Goal: Task Accomplishment & Management: Manage account settings

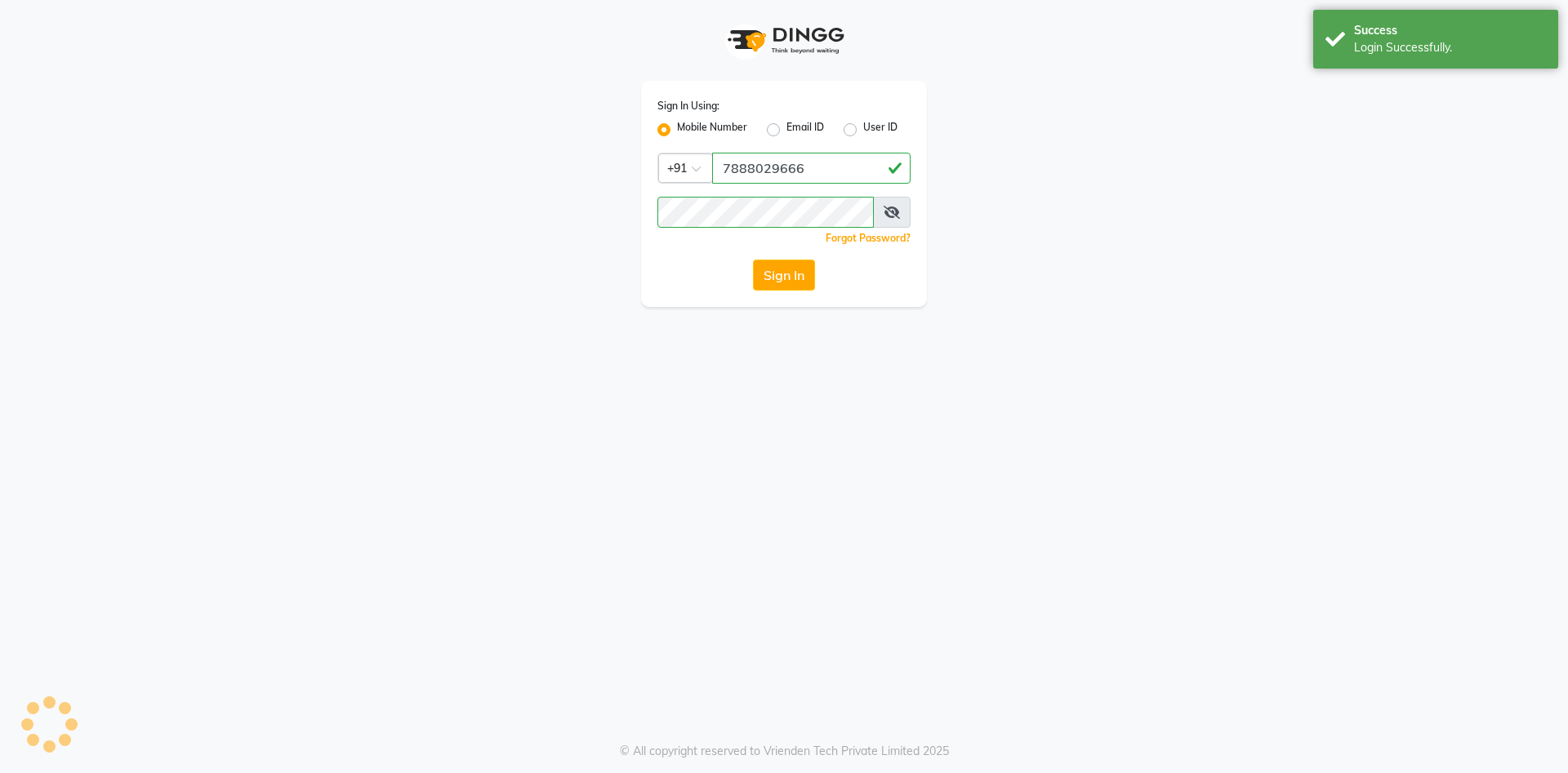
click at [769, 280] on button "Sign In" at bounding box center [784, 275] width 62 height 31
click at [1413, 51] on div "Login Successfully." at bounding box center [1449, 47] width 192 height 17
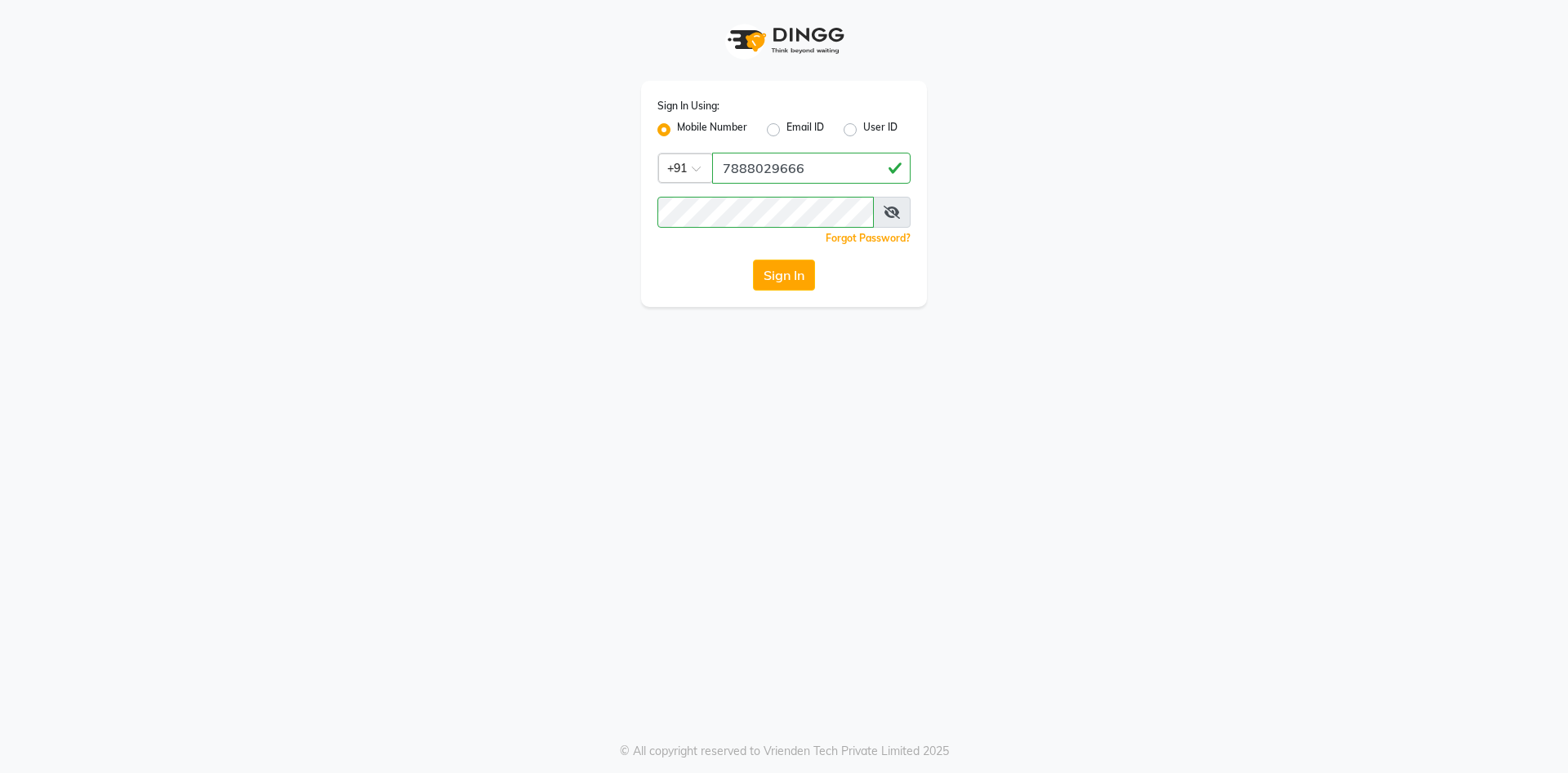
click at [795, 532] on div "Sign In Using: Mobile Number Email ID User ID Country Code × [PHONE_NUMBER] Rem…" at bounding box center [784, 386] width 1568 height 773
click at [773, 280] on button "Sign In" at bounding box center [784, 275] width 62 height 31
click at [773, 280] on div "Sign In" at bounding box center [784, 275] width 253 height 31
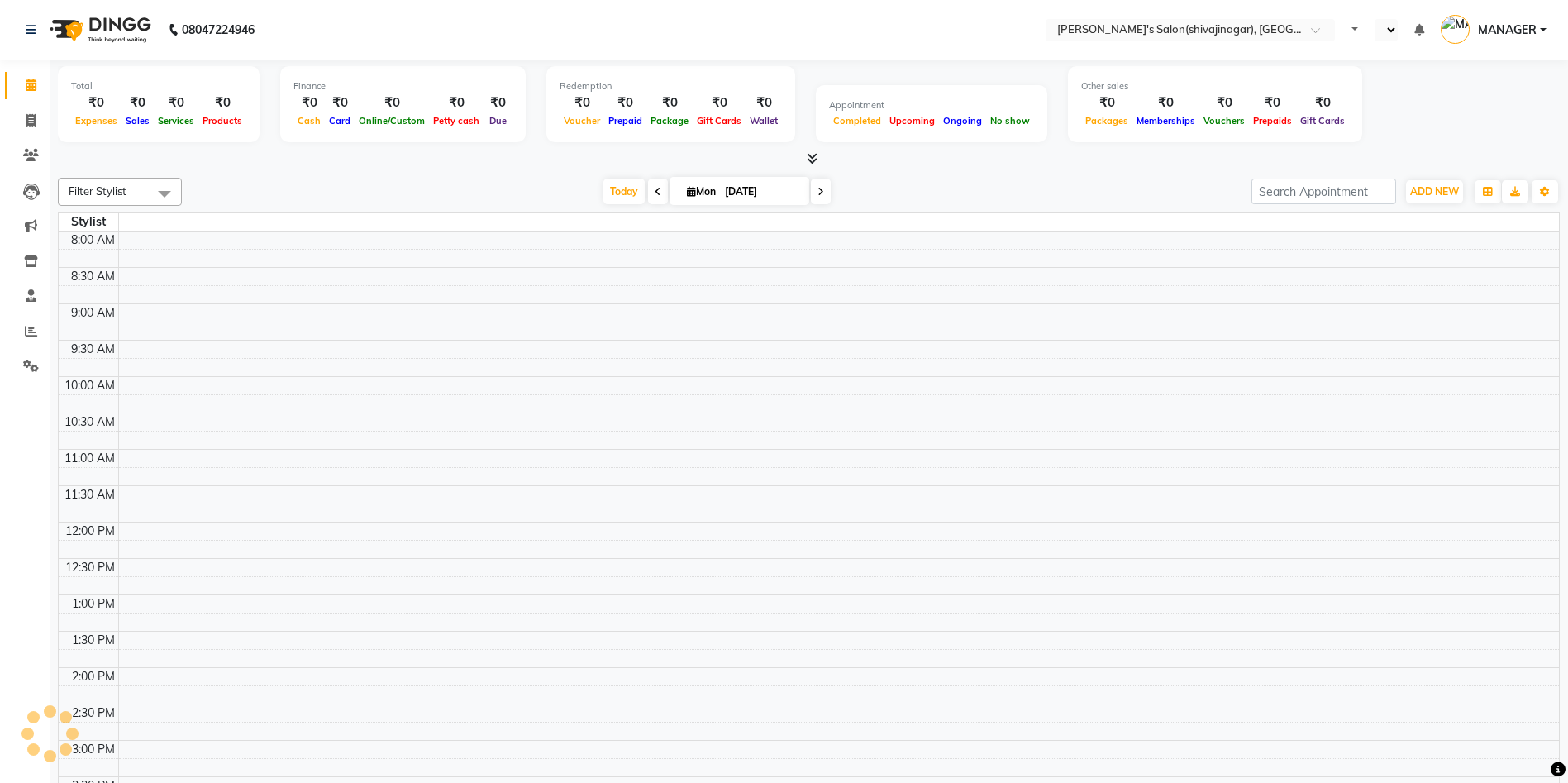
select select "en"
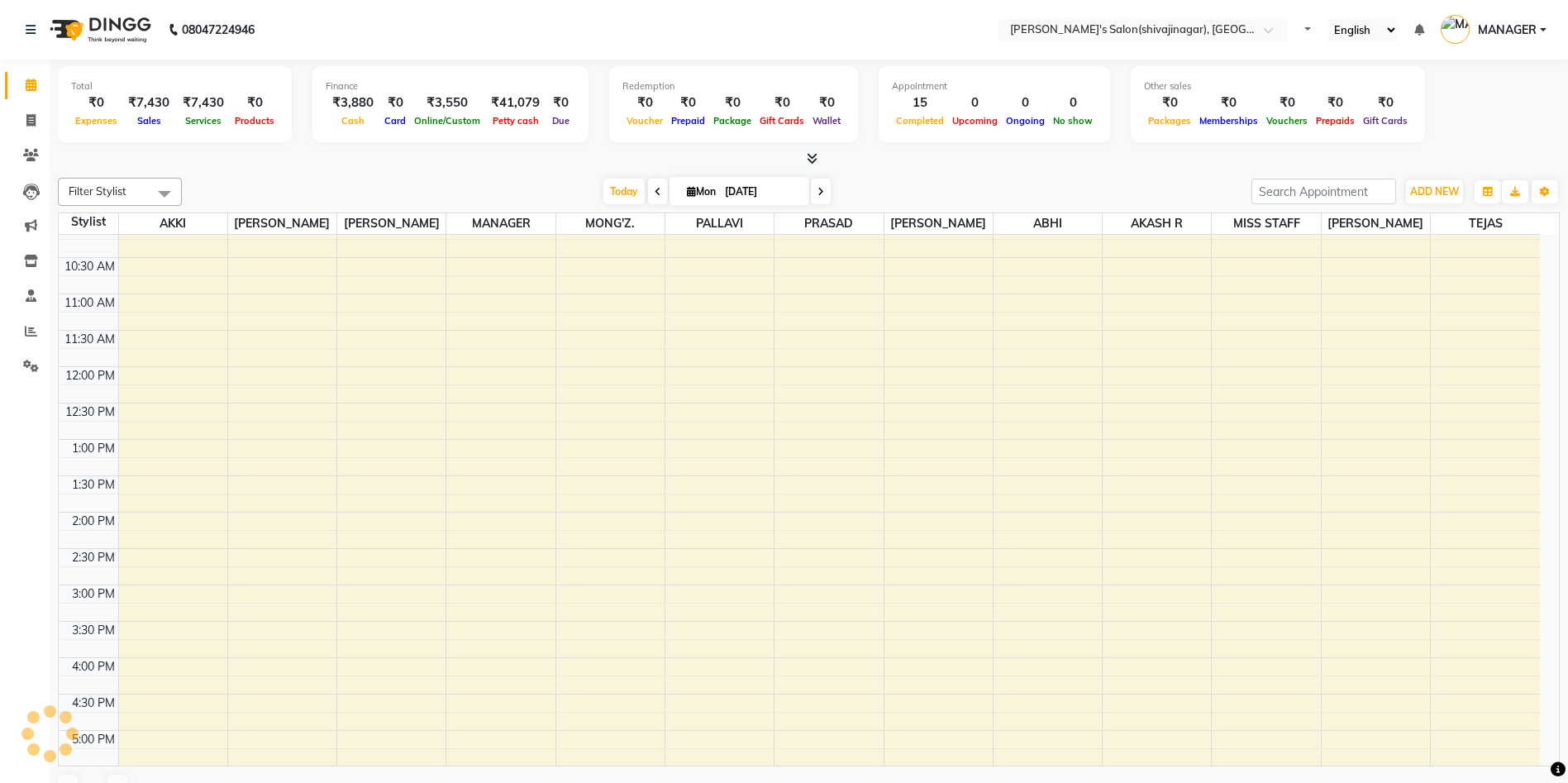
click at [299, 195] on div "[DATE] [DATE]" at bounding box center [716, 192] width 1053 height 24
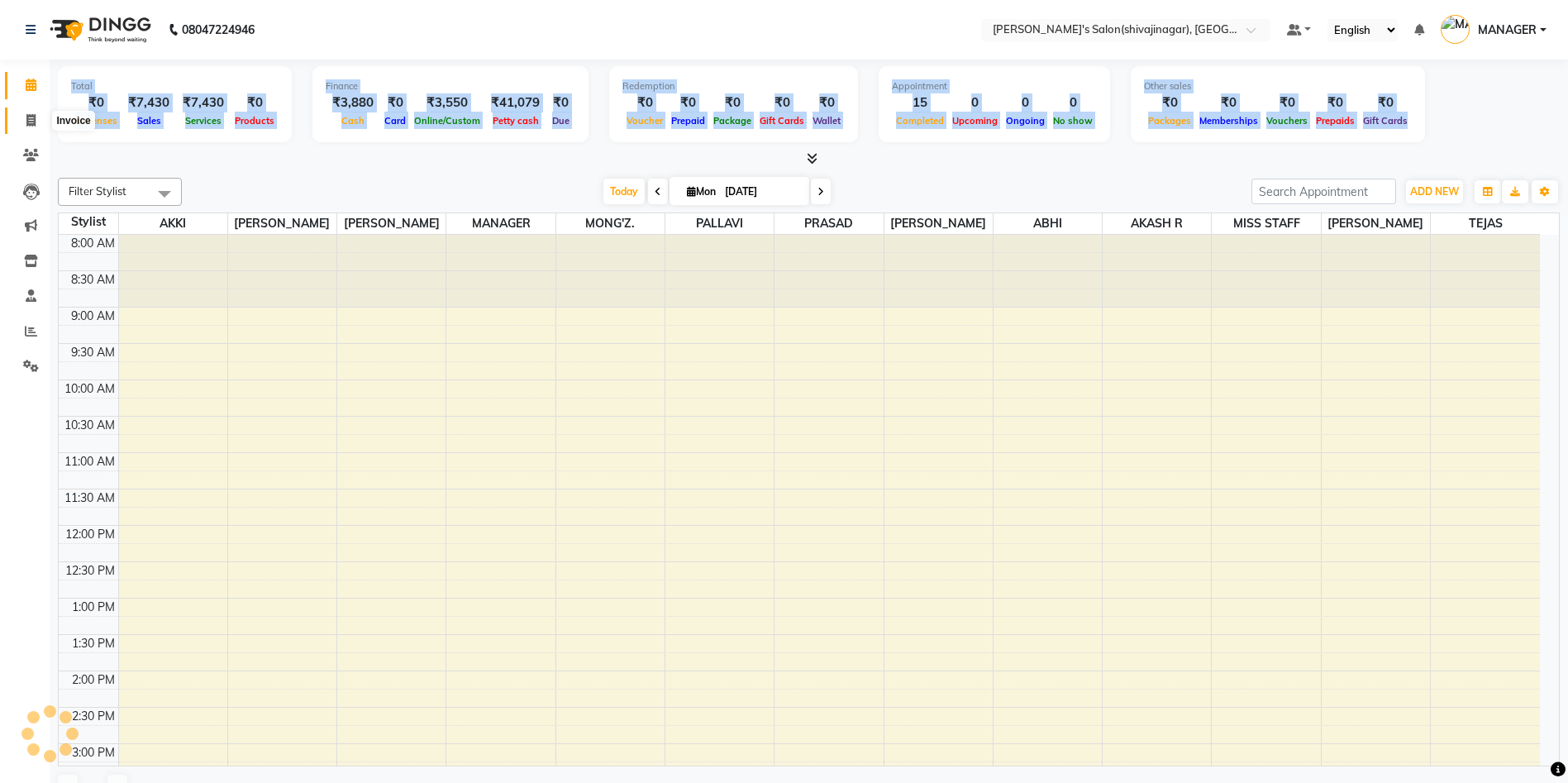
drag, startPoint x: 285, startPoint y: 165, endPoint x: 37, endPoint y: 118, distance: 252.4
click at [37, 118] on app-home "08047224946 Select Location × [PERSON_NAME]'s Salon(shivajinagar), Shivaji Naga…" at bounding box center [784, 407] width 1568 height 815
click at [37, 118] on span at bounding box center [31, 121] width 29 height 19
select select "service"
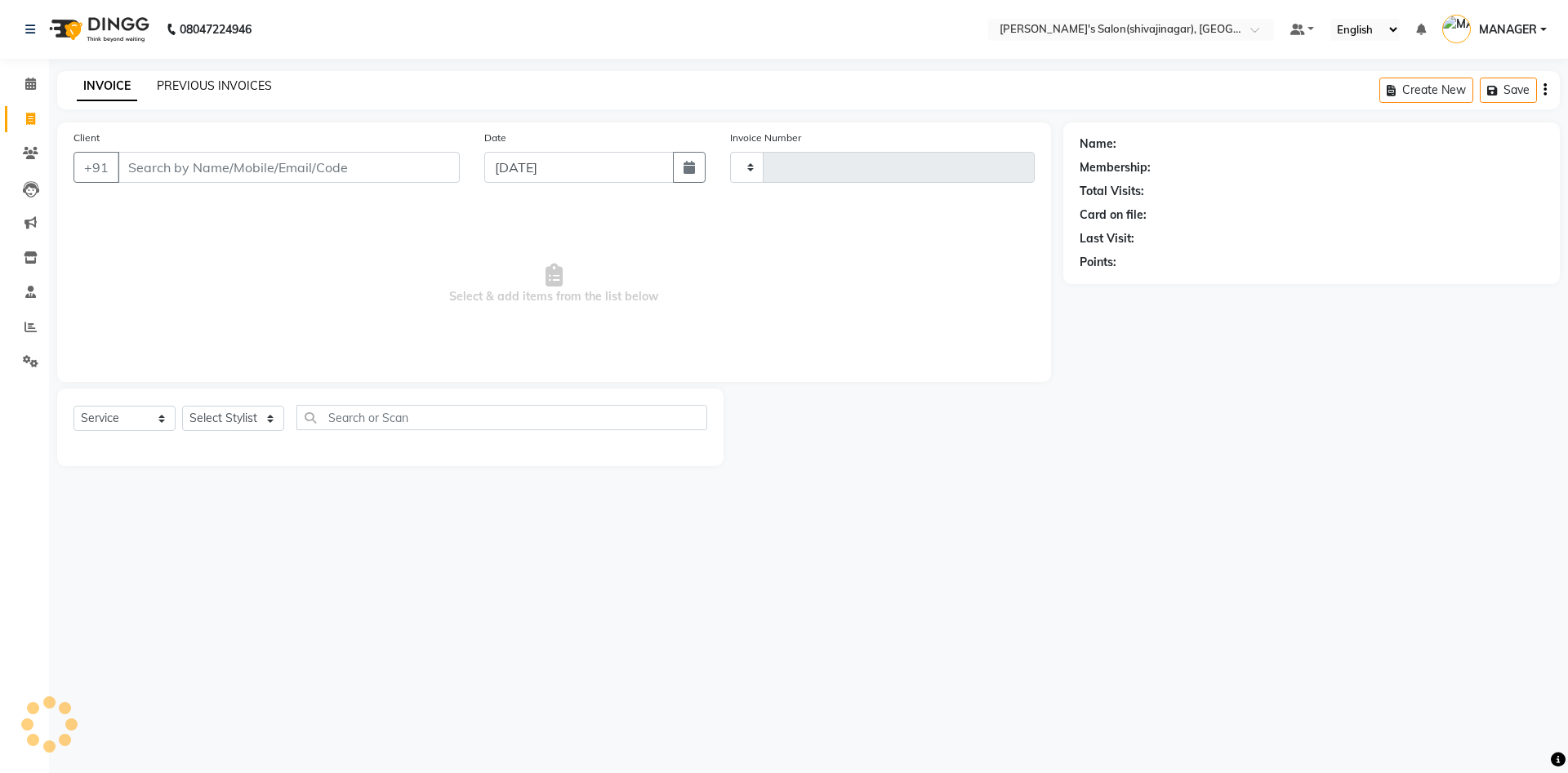
click at [192, 91] on link "PREVIOUS INVOICES" at bounding box center [214, 85] width 115 height 15
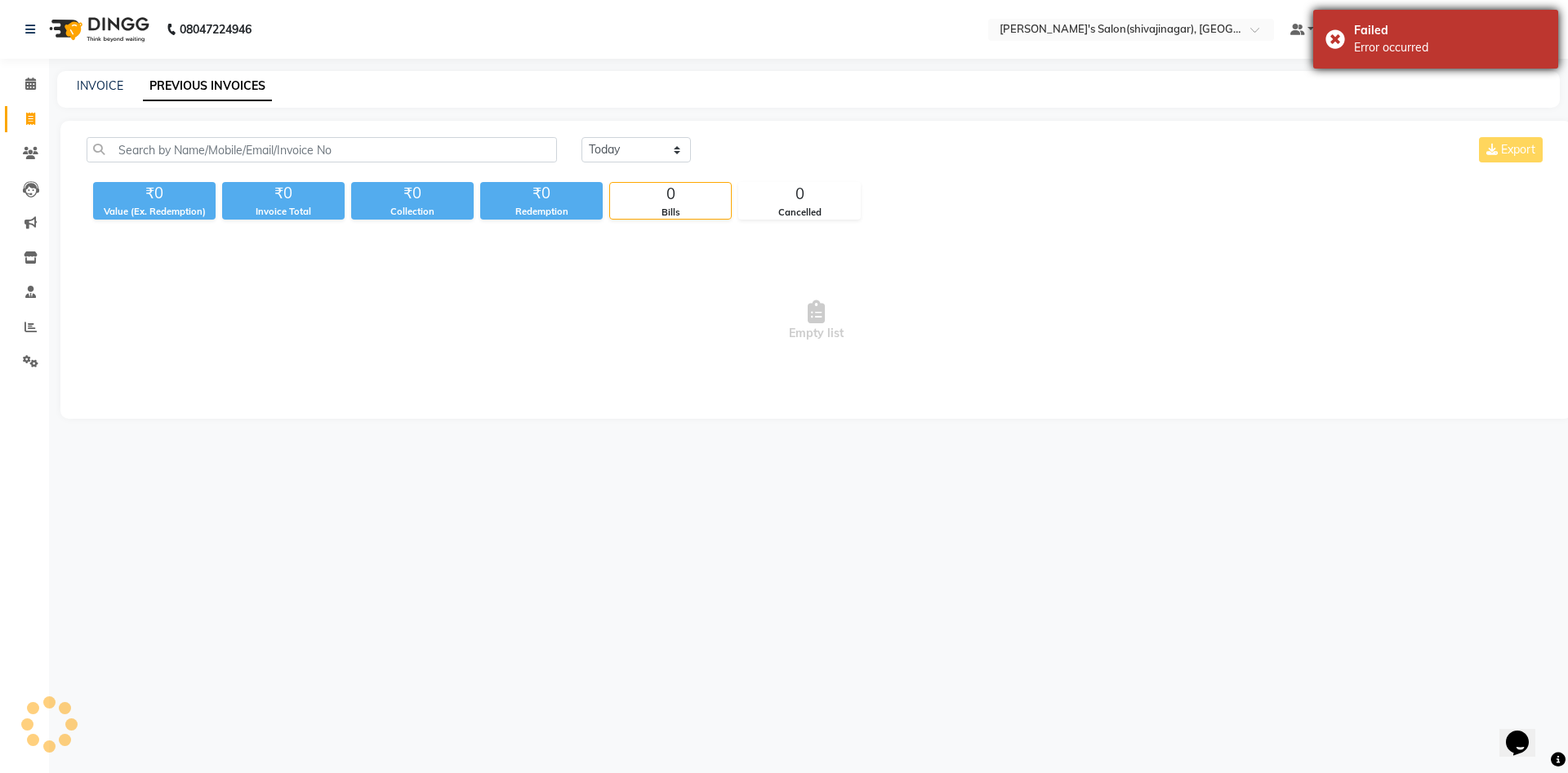
click at [1494, 45] on div "Error occurred" at bounding box center [1449, 47] width 192 height 17
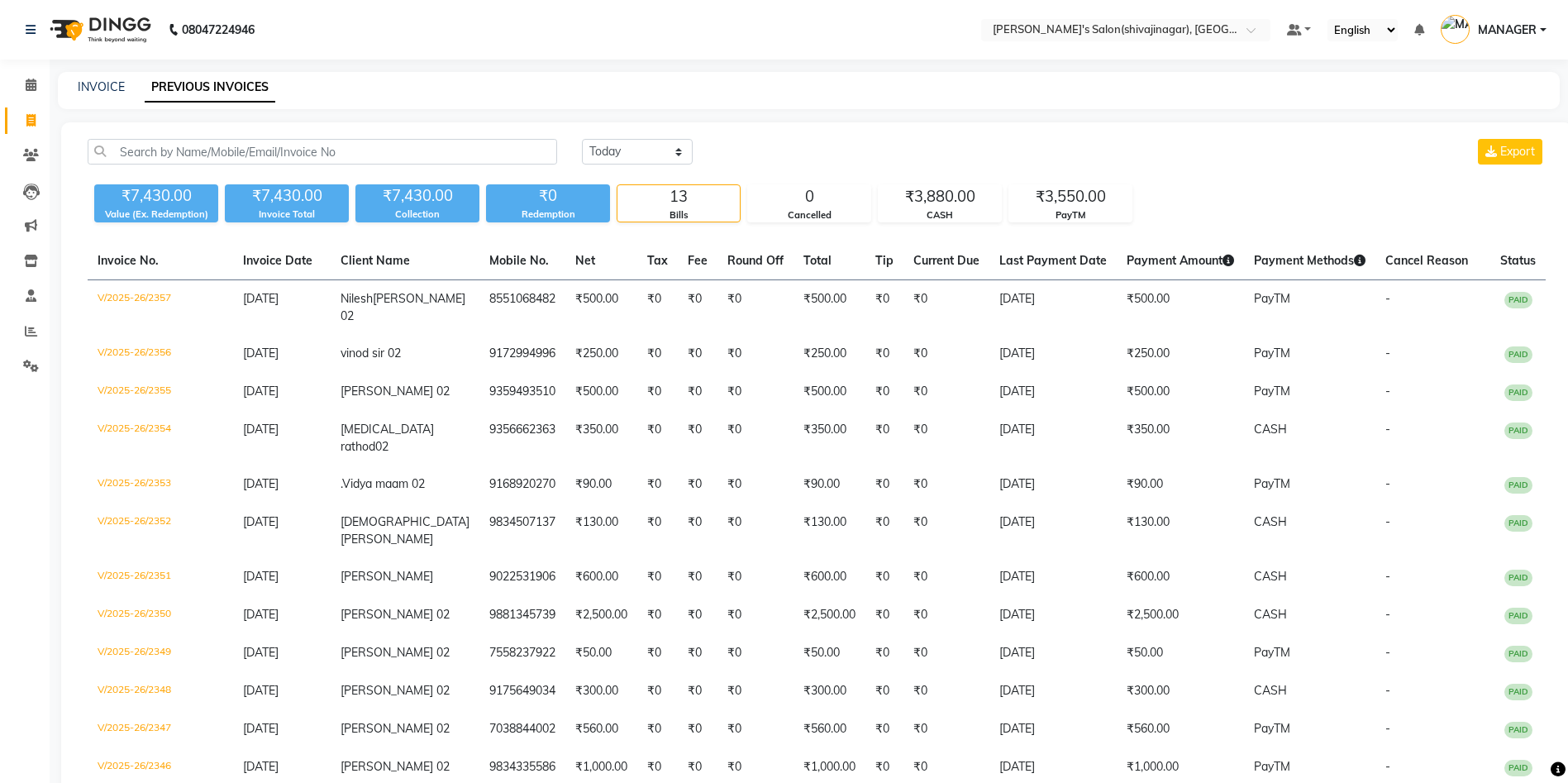
click at [864, 151] on div "[DATE] [DATE] Custom Range Export" at bounding box center [1063, 151] width 964 height 25
click at [664, 148] on select "[DATE] [DATE] Custom Range" at bounding box center [637, 151] width 111 height 25
click at [582, 139] on select "[DATE] [DATE] Custom Range" at bounding box center [637, 151] width 111 height 25
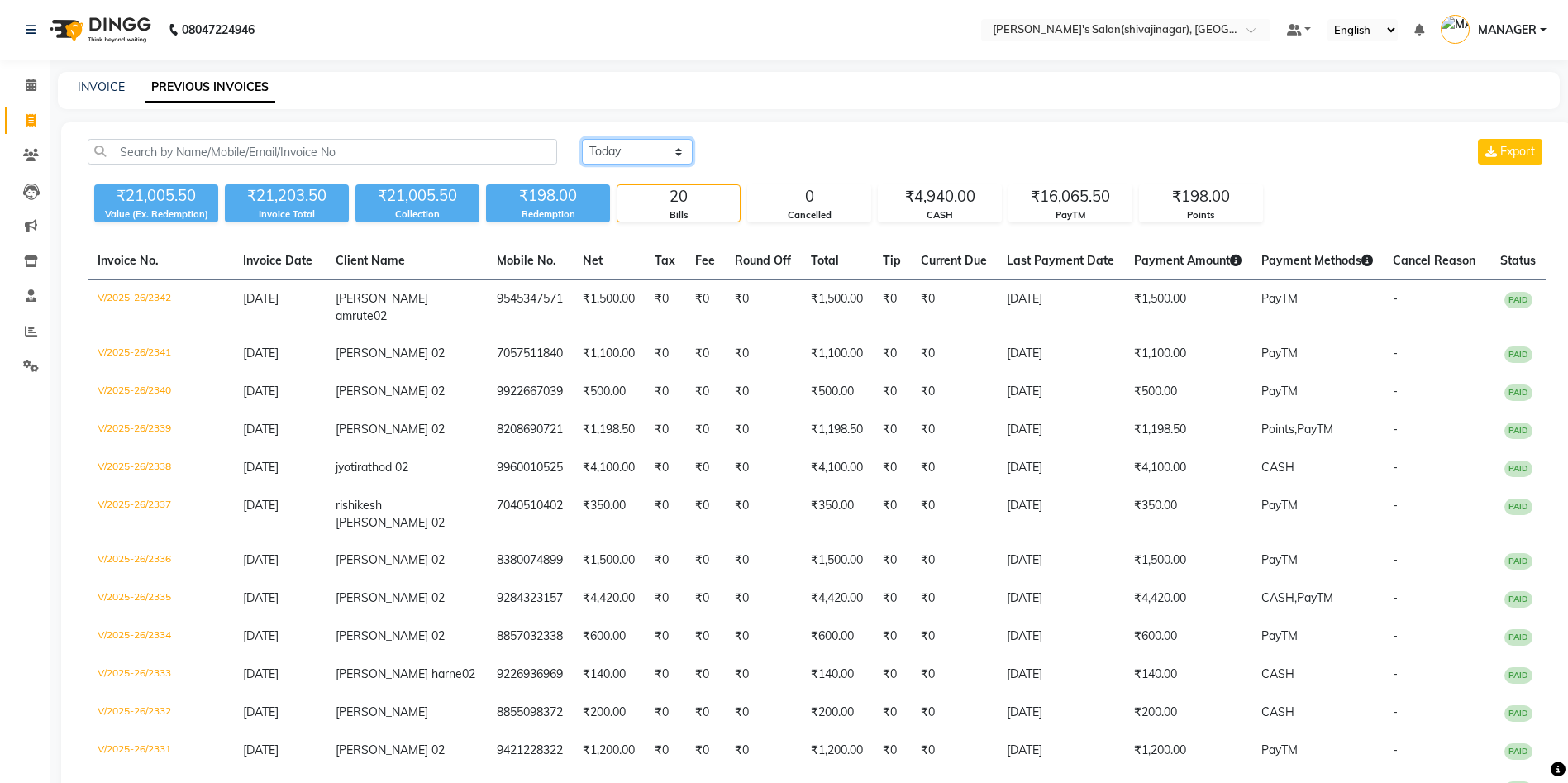
click at [637, 140] on select "[DATE] [DATE] Custom Range" at bounding box center [637, 151] width 111 height 25
select select "[DATE]"
click at [582, 139] on select "[DATE] [DATE] Custom Range" at bounding box center [637, 151] width 111 height 25
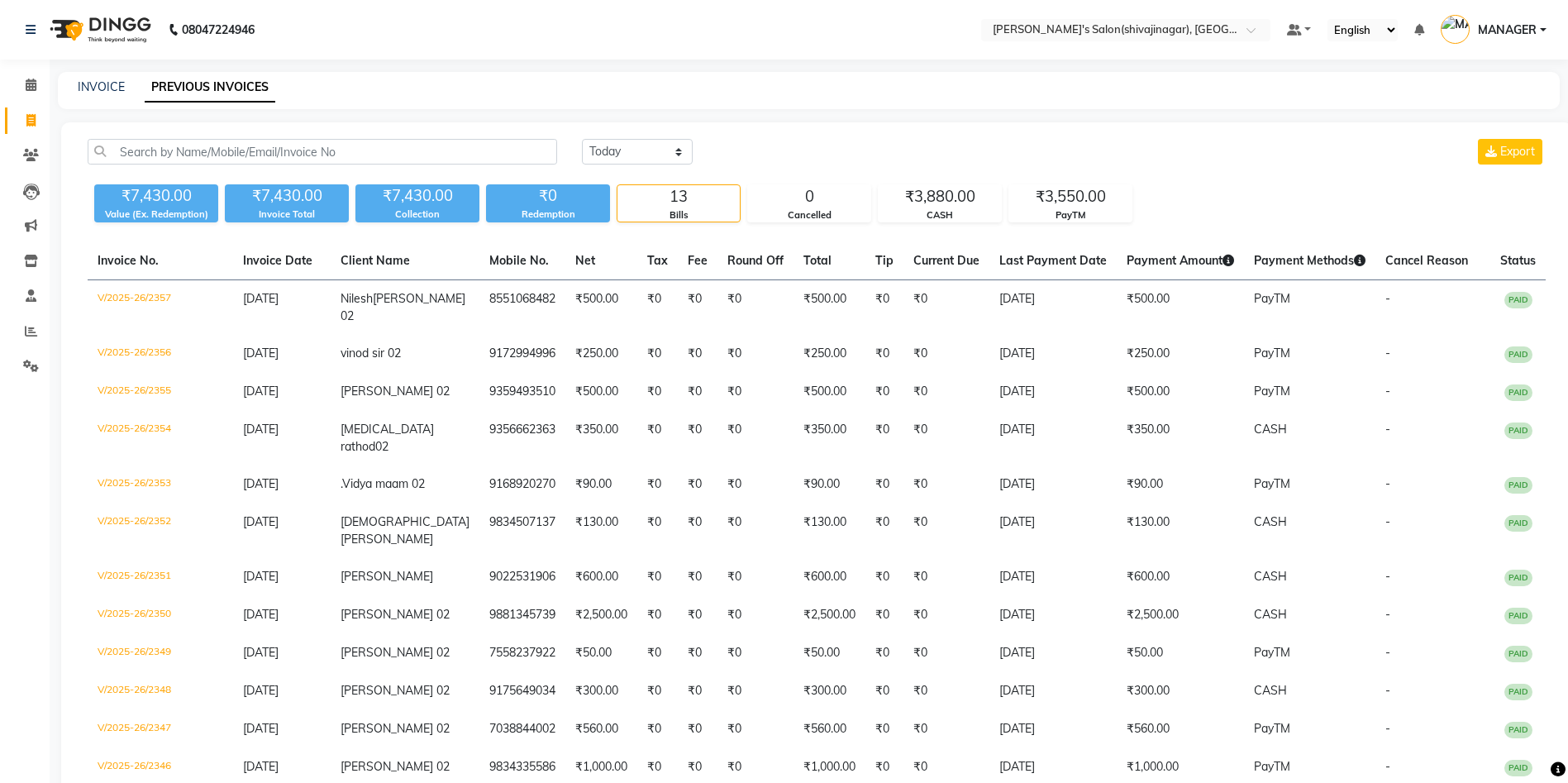
click at [839, 82] on div "INVOICE PREVIOUS INVOICES" at bounding box center [799, 87] width 1482 height 17
click at [1508, 26] on span "MANAGER" at bounding box center [1507, 30] width 58 height 17
click at [1439, 120] on link "Sign out" at bounding box center [1462, 118] width 151 height 25
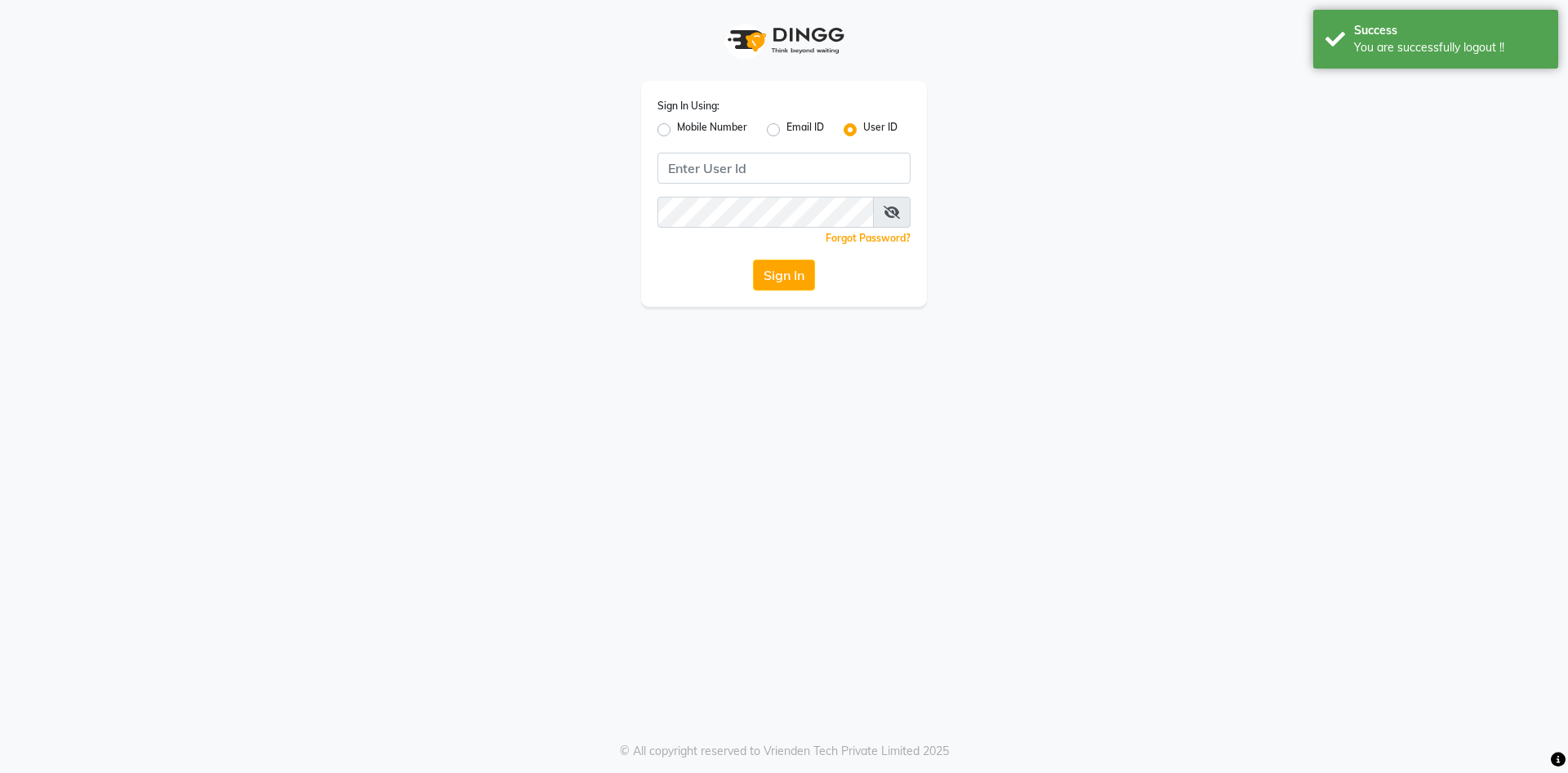
click at [725, 125] on label "Mobile Number" at bounding box center [712, 129] width 71 height 19
click at [687, 125] on input "Mobile Number" at bounding box center [681, 124] width 10 height 10
radio input "true"
radio input "false"
click at [770, 173] on input "Username" at bounding box center [811, 167] width 199 height 31
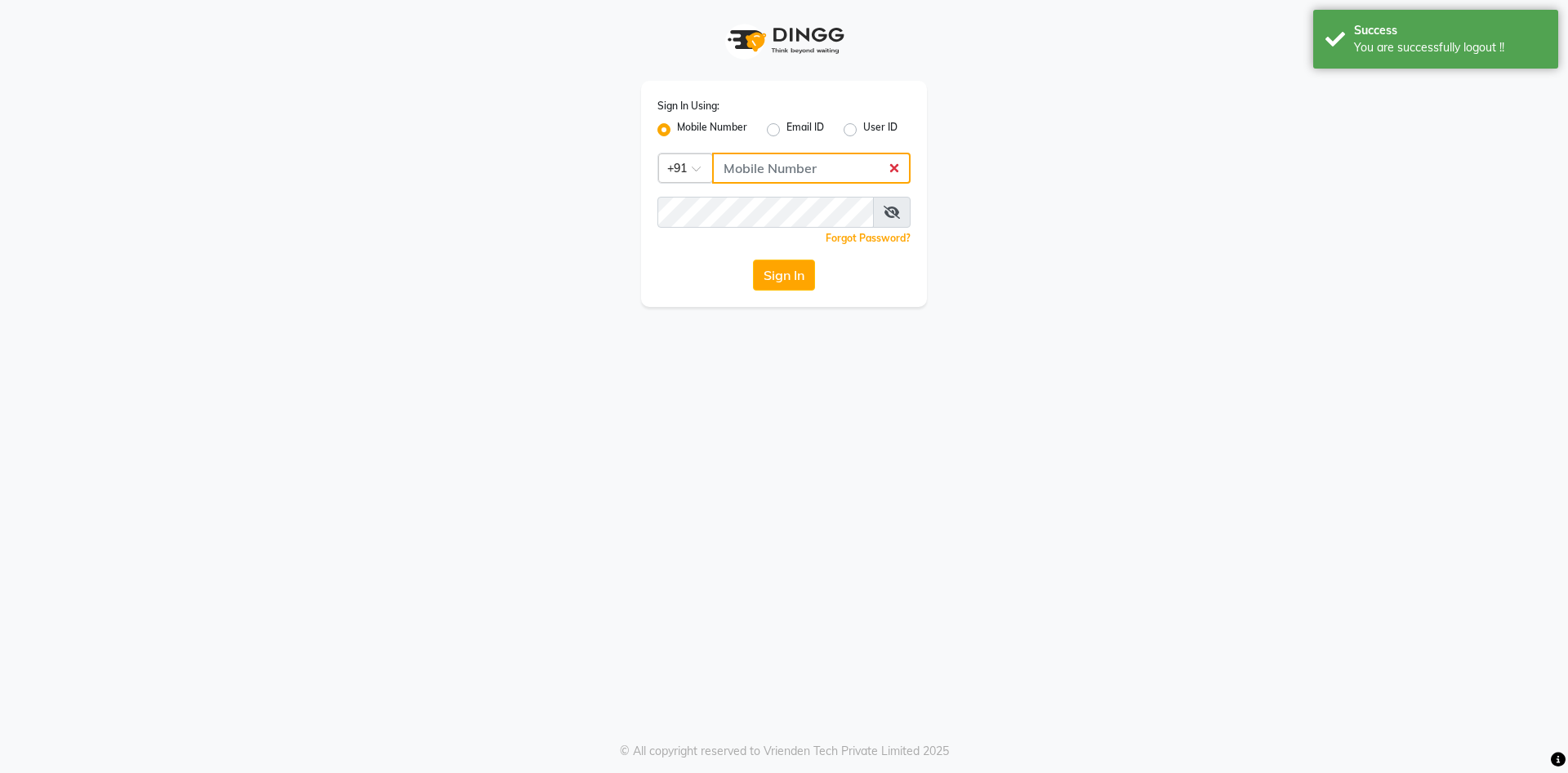
type input "7888039666"
click at [786, 275] on button "Sign In" at bounding box center [784, 275] width 62 height 31
